Goal: Use online tool/utility: Use online tool/utility

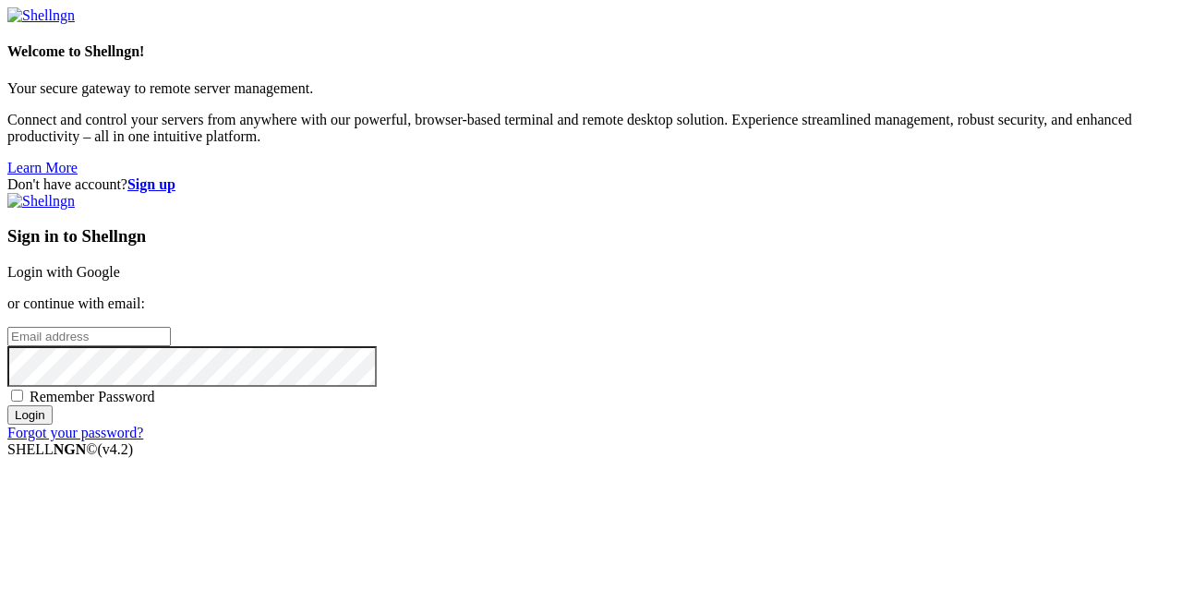
drag, startPoint x: 643, startPoint y: 190, endPoint x: 646, endPoint y: 235, distance: 44.4
click at [646, 234] on div "Sign in to Shellngn Login with Google or continue with email: Remember Password…" at bounding box center [591, 317] width 1168 height 248
click at [120, 264] on link "Login with Google" at bounding box center [63, 272] width 113 height 16
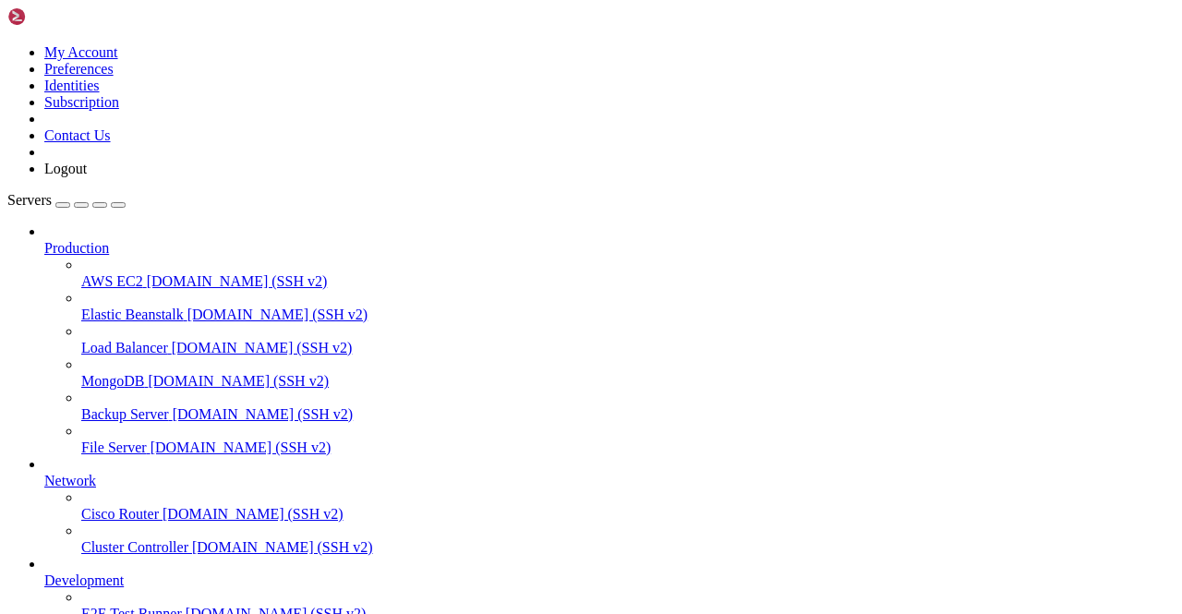
scroll to position [229, 0]
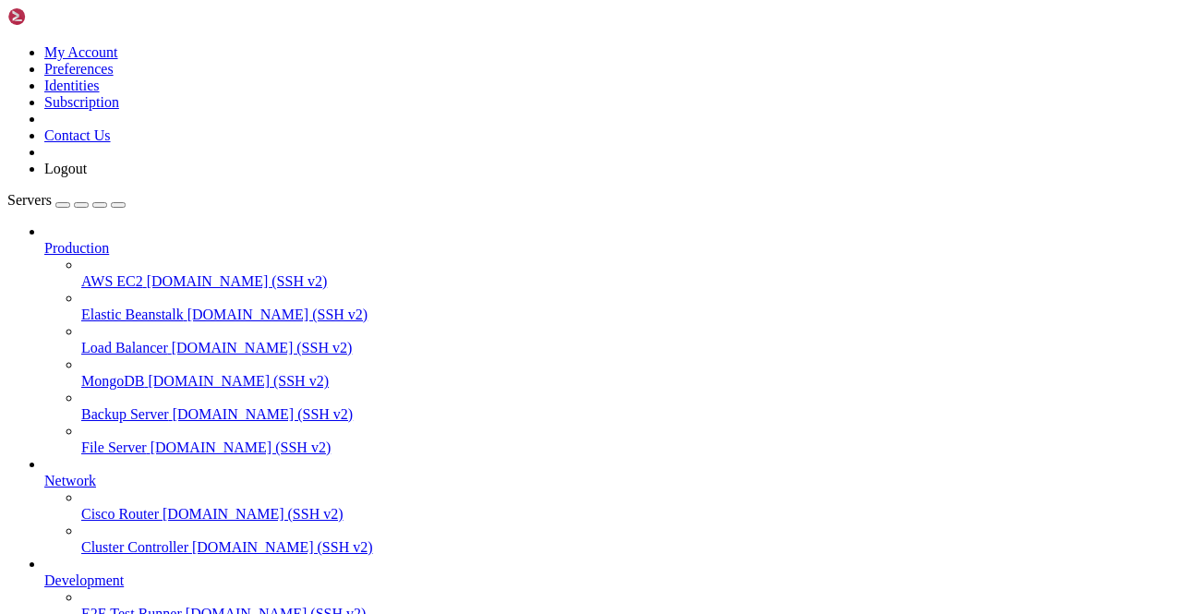
scroll to position [0, 0]
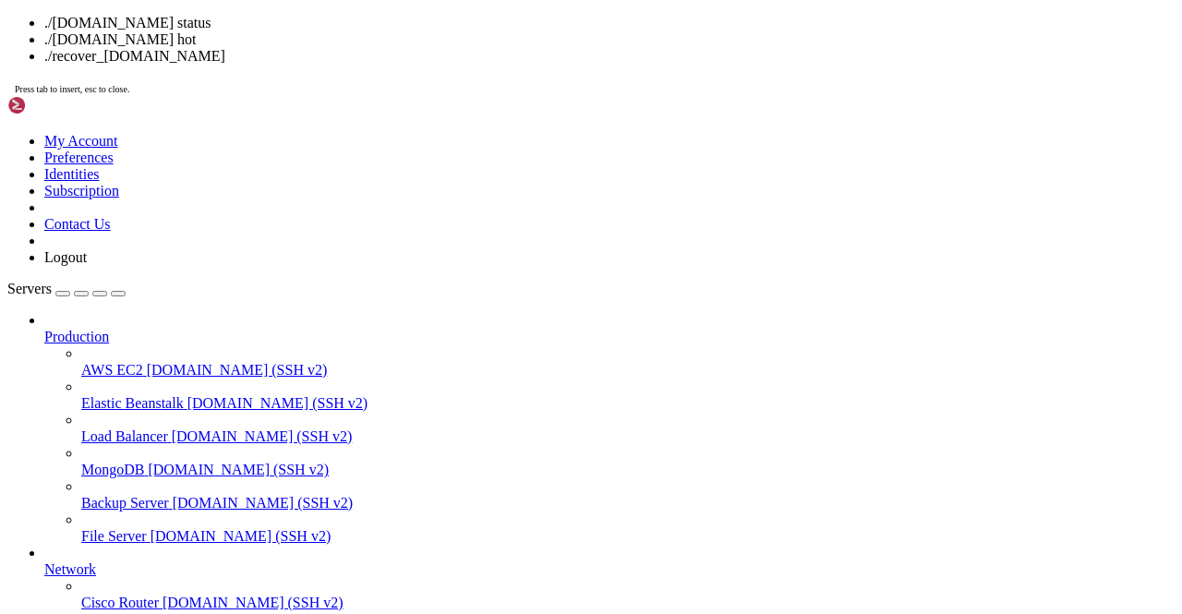
drag, startPoint x: 471, startPoint y: 253, endPoint x: 242, endPoint y: 207, distance: 233.7
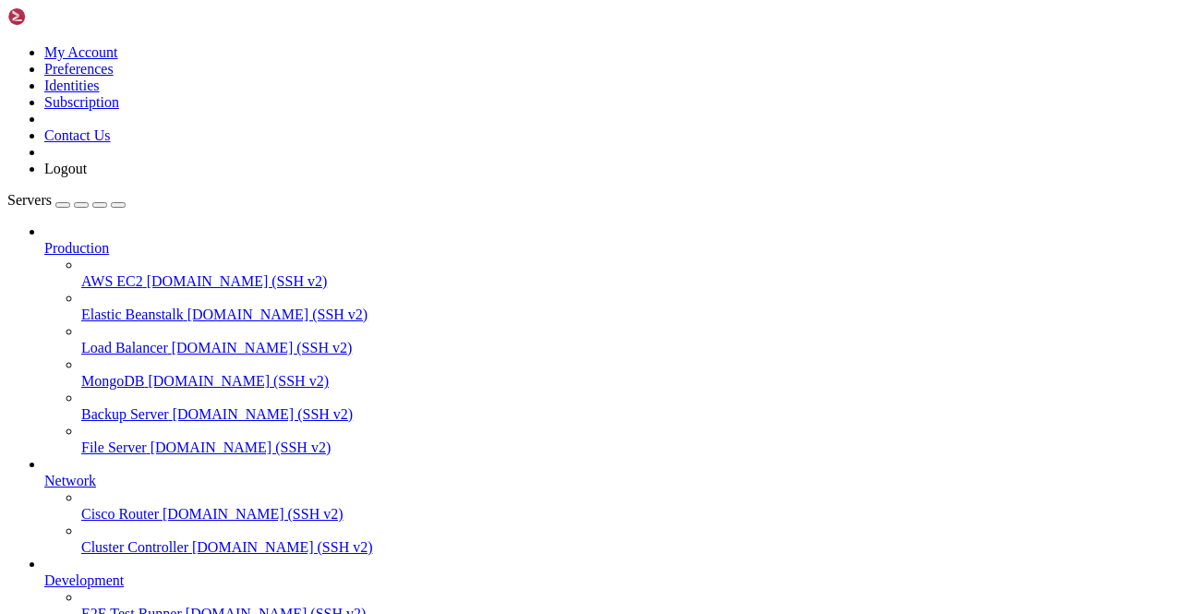
scroll to position [1617, 0]
